Goal: Information Seeking & Learning: Learn about a topic

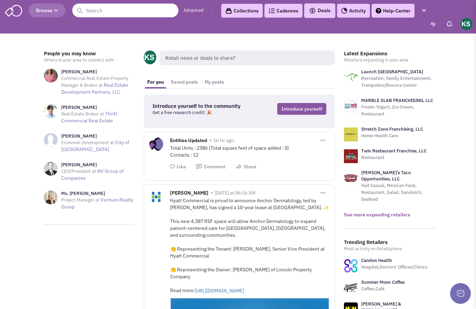
click at [384, 211] on link "See more expanding retailers" at bounding box center [377, 214] width 66 height 6
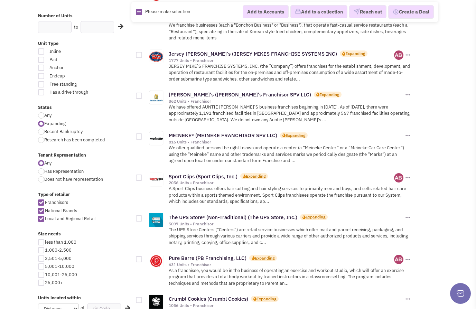
scroll to position [173, 0]
click at [40, 253] on div at bounding box center [41, 250] width 6 height 6
click at [45, 252] on input "1,000-2,500" at bounding box center [47, 250] width 4 height 4
checkbox input "true"
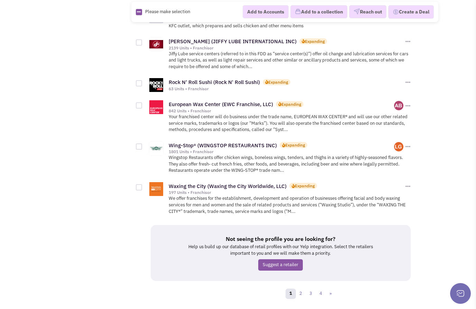
scroll to position [843, 0]
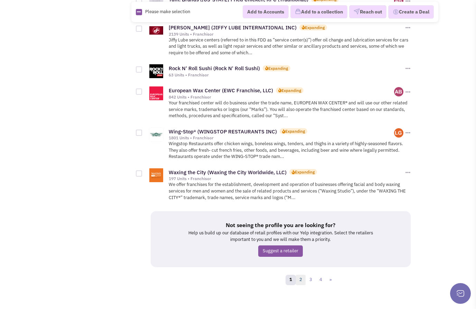
click at [304, 275] on link "2" at bounding box center [300, 280] width 10 height 10
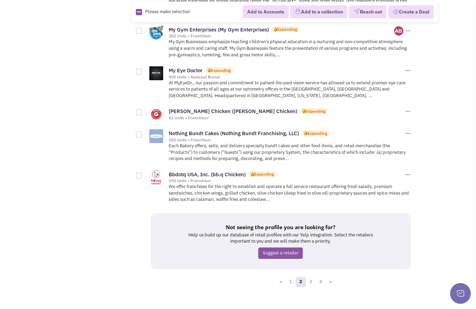
scroll to position [831, 0]
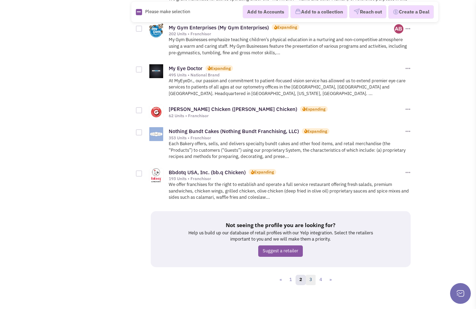
click at [308, 275] on link "3" at bounding box center [310, 280] width 10 height 10
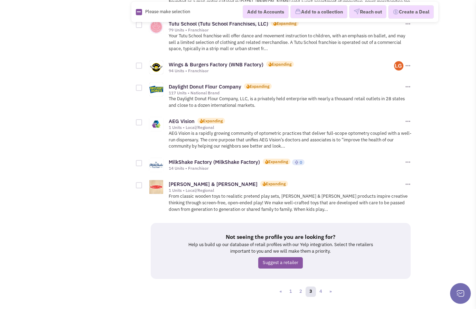
scroll to position [800, 0]
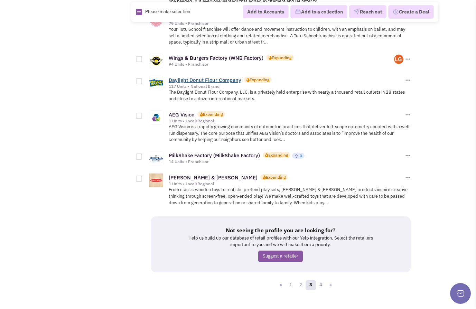
click at [202, 77] on link "Daylight Donut Flour Company" at bounding box center [205, 80] width 73 height 7
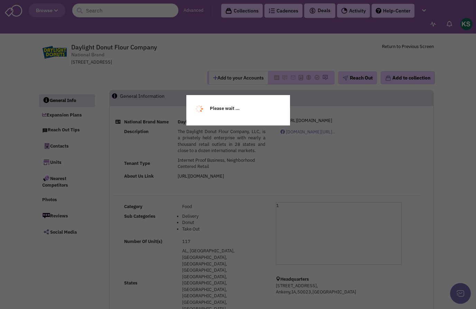
select select
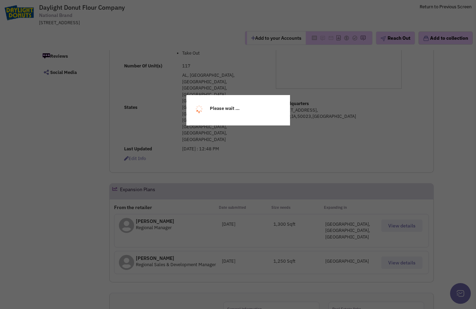
scroll to position [207, 0]
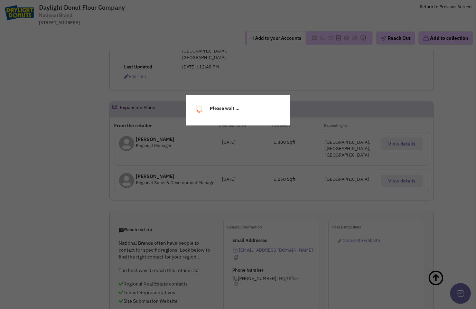
select select
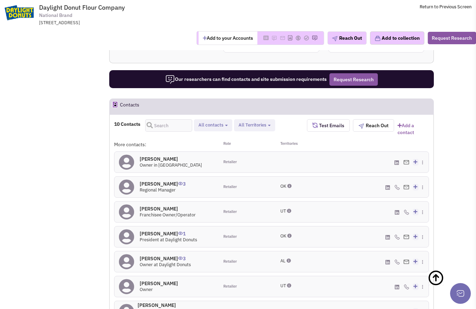
scroll to position [483, 0]
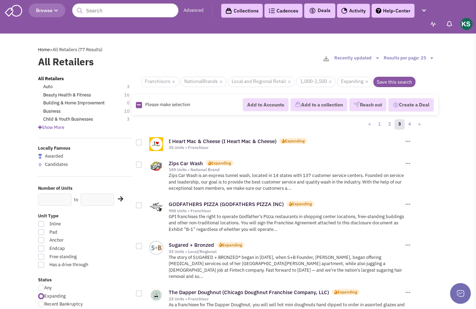
scroll to position [800, 0]
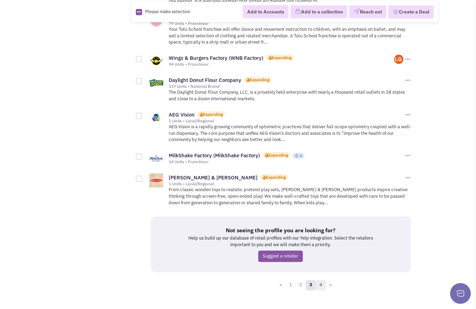
click at [320, 280] on link "4" at bounding box center [320, 285] width 10 height 10
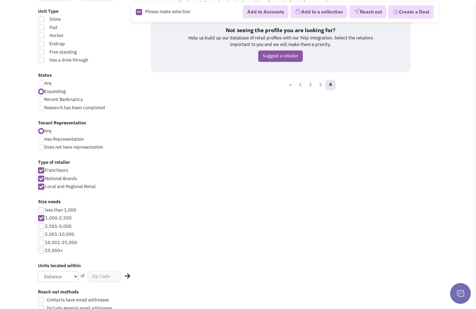
scroll to position [207, 0]
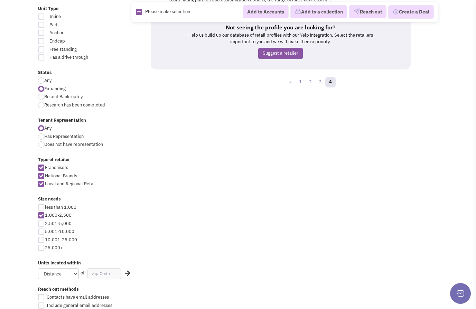
click at [42, 206] on div at bounding box center [41, 207] width 6 height 6
click at [45, 206] on input "less than 1,000" at bounding box center [47, 207] width 4 height 4
checkbox input "true"
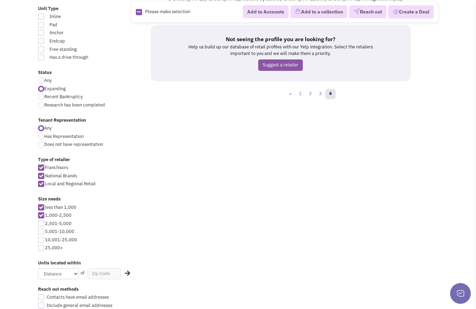
click at [41, 215] on div at bounding box center [41, 215] width 6 height 6
click at [45, 215] on input "1,000-2,500" at bounding box center [47, 215] width 4 height 4
checkbox input "false"
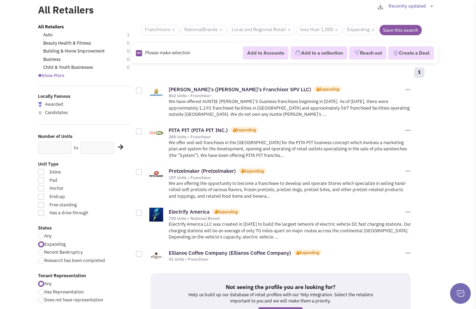
scroll to position [69, 0]
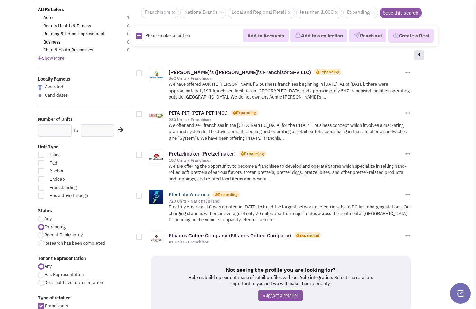
click at [193, 195] on link "Electrify America" at bounding box center [189, 194] width 41 height 7
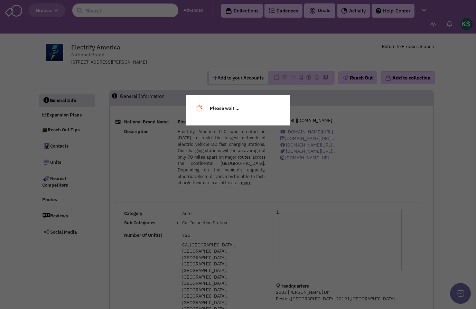
select select
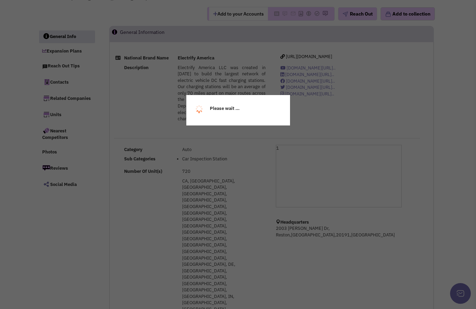
scroll to position [69, 0]
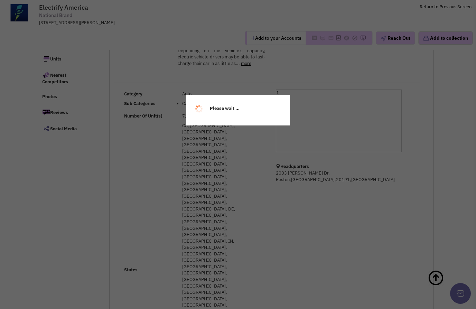
select select
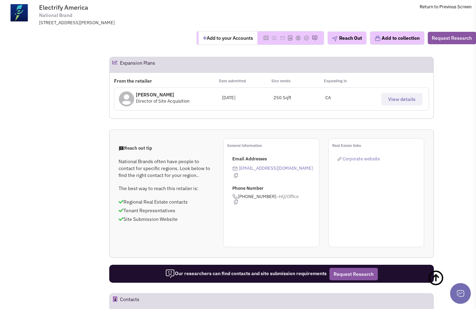
scroll to position [242, 0]
